Goal: Task Accomplishment & Management: Complete application form

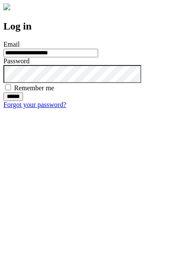
type input "**********"
click at [23, 101] on input "******" at bounding box center [13, 96] width 20 height 9
